Goal: Task Accomplishment & Management: Use online tool/utility

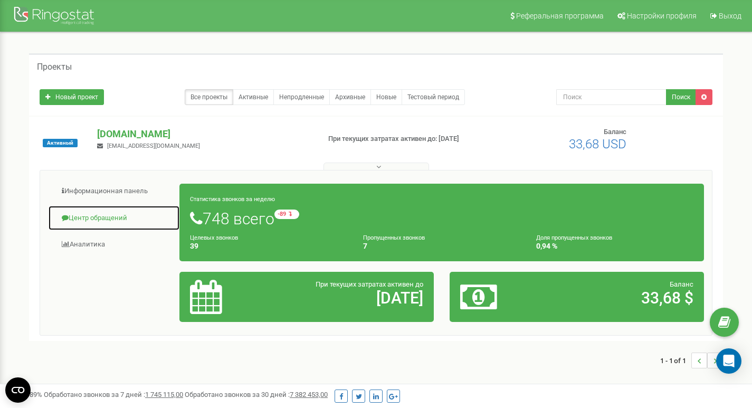
click at [116, 211] on link "Центр обращений" at bounding box center [114, 218] width 132 height 26
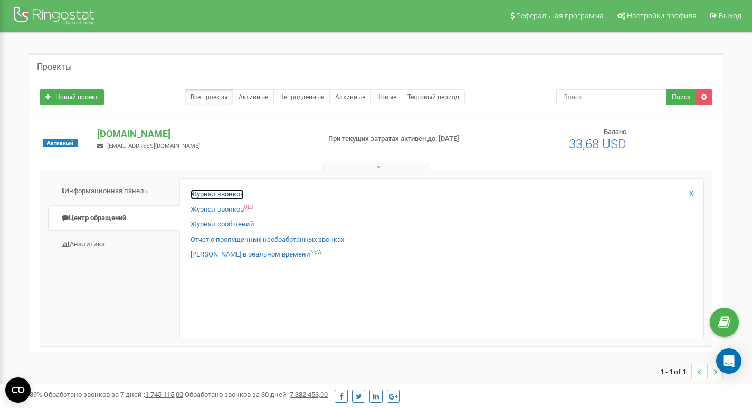
click at [233, 192] on link "Журнал звонков" at bounding box center [217, 195] width 53 height 10
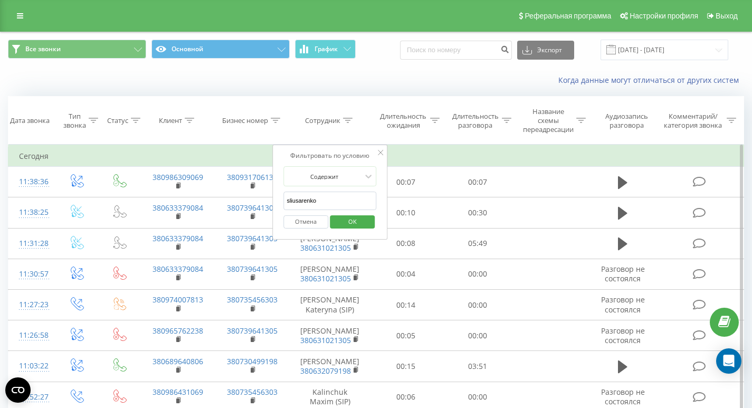
click at [354, 225] on span "OK" at bounding box center [353, 221] width 30 height 16
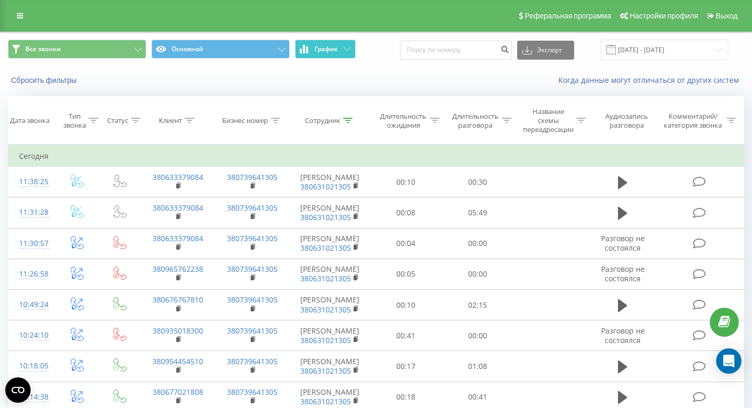
click at [321, 53] on span "График" at bounding box center [326, 48] width 23 height 7
